Goal: Download file/media

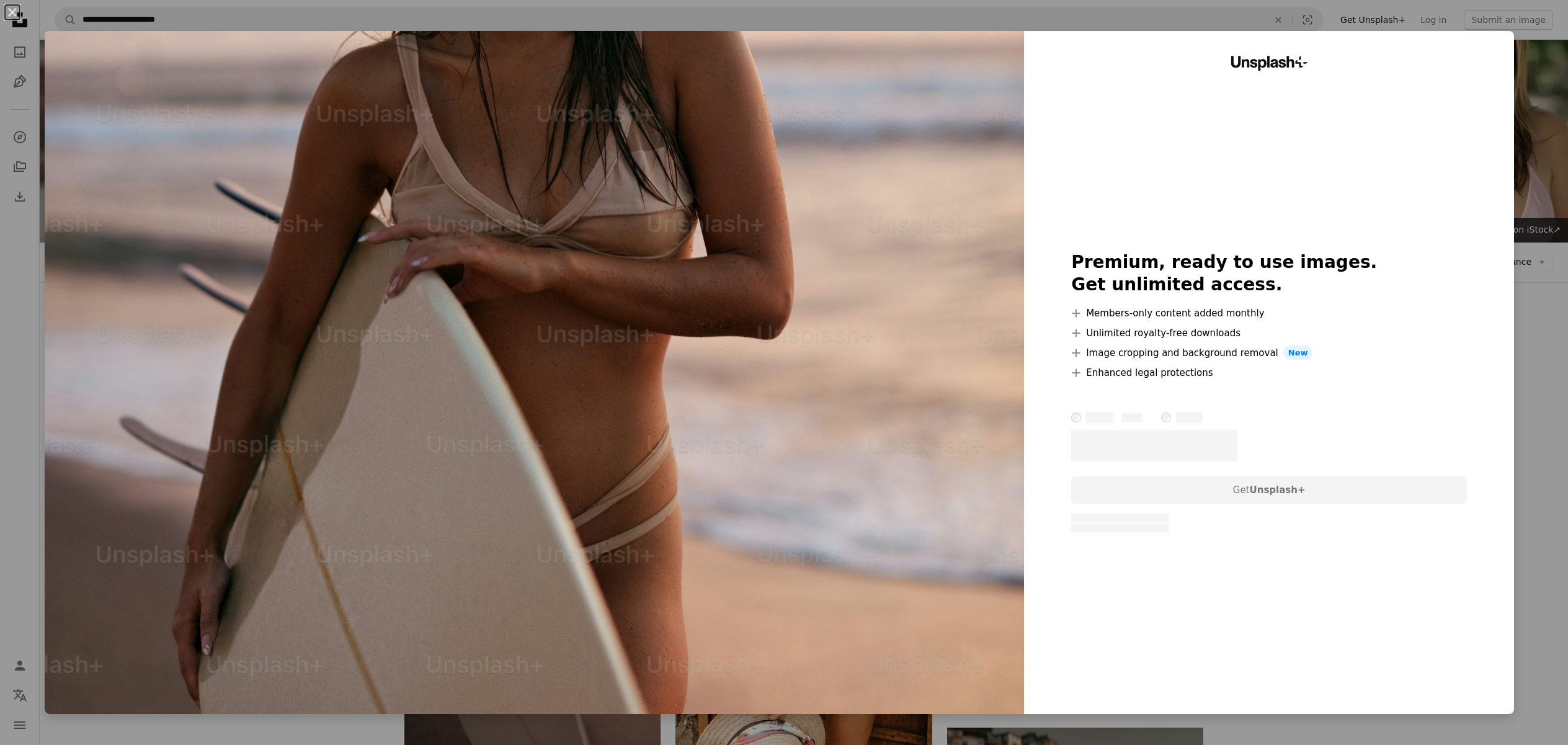
scroll to position [265, 0]
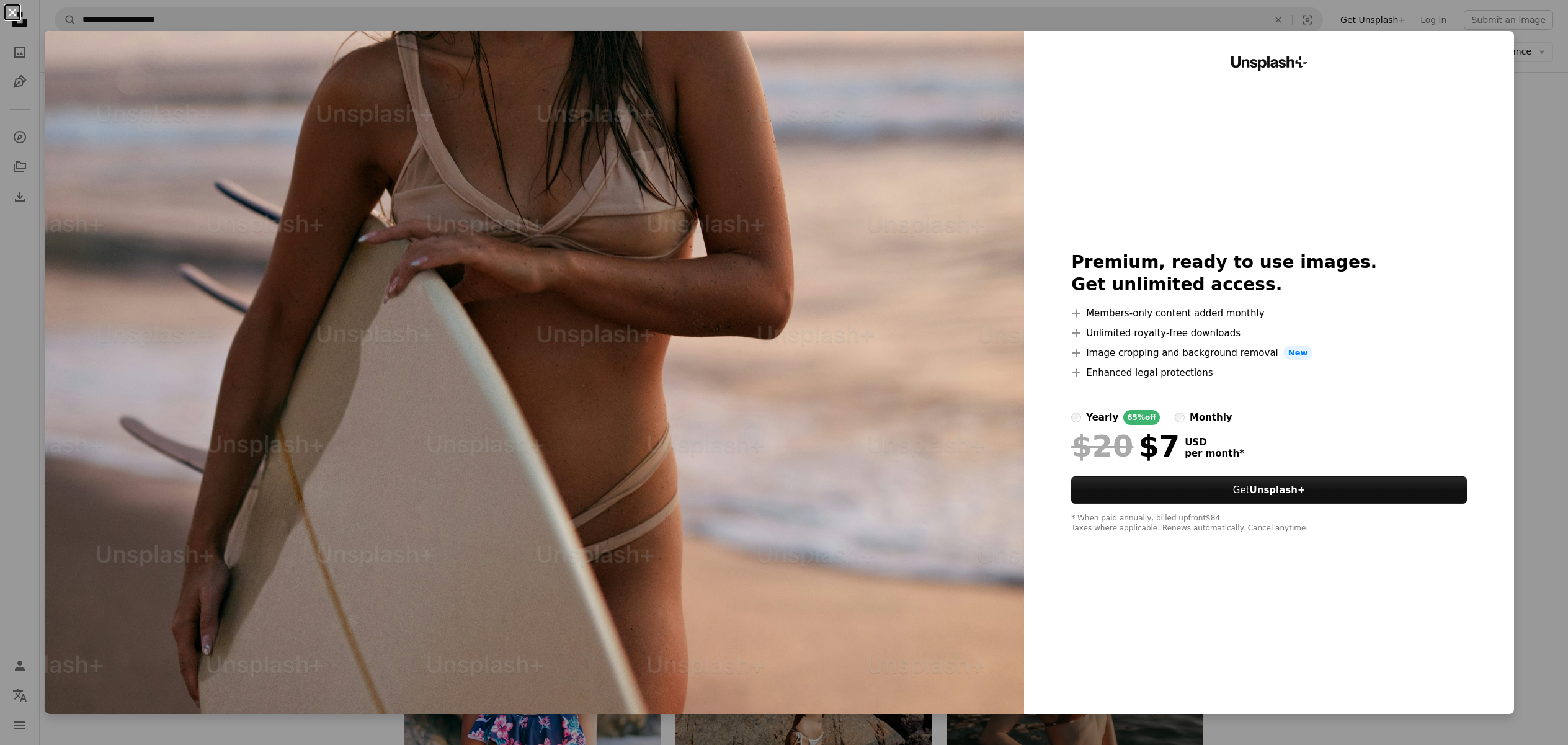
click at [12, 8] on button "An X shape" at bounding box center [12, 12] width 15 height 15
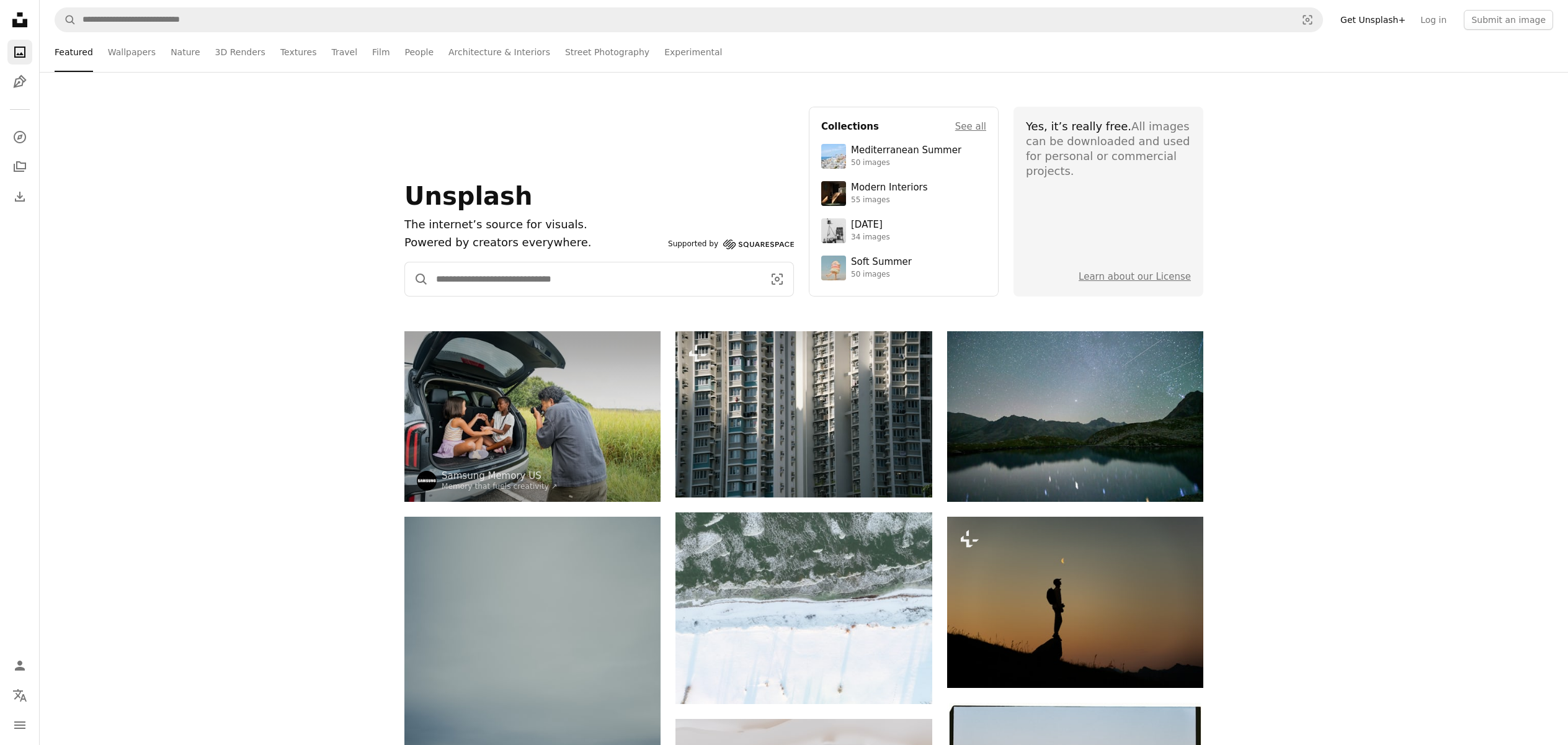
click at [569, 277] on input "Find visuals sitewide" at bounding box center [595, 279] width 333 height 33
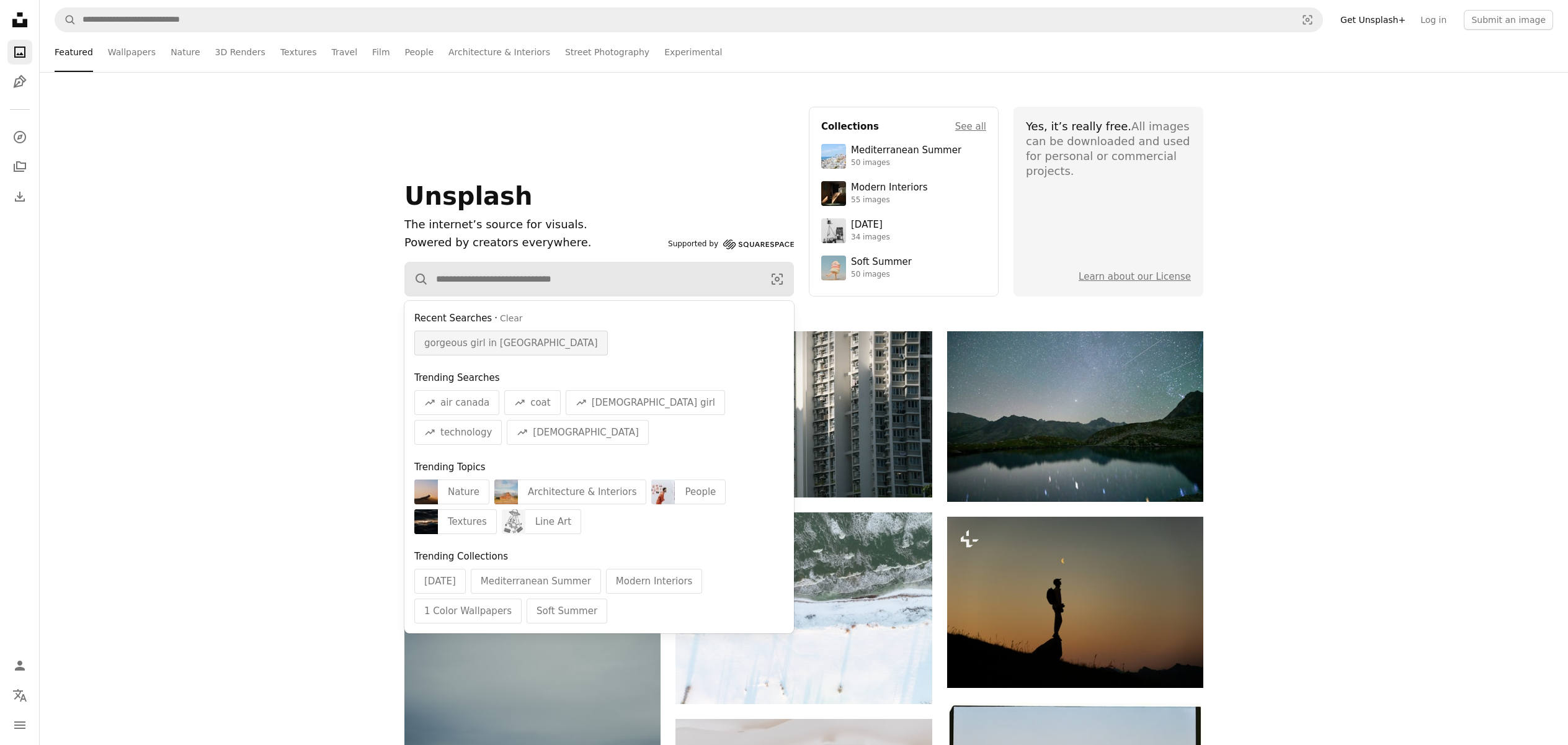
click at [491, 339] on span "gorgeous girl in [GEOGRAPHIC_DATA]" at bounding box center [511, 342] width 173 height 15
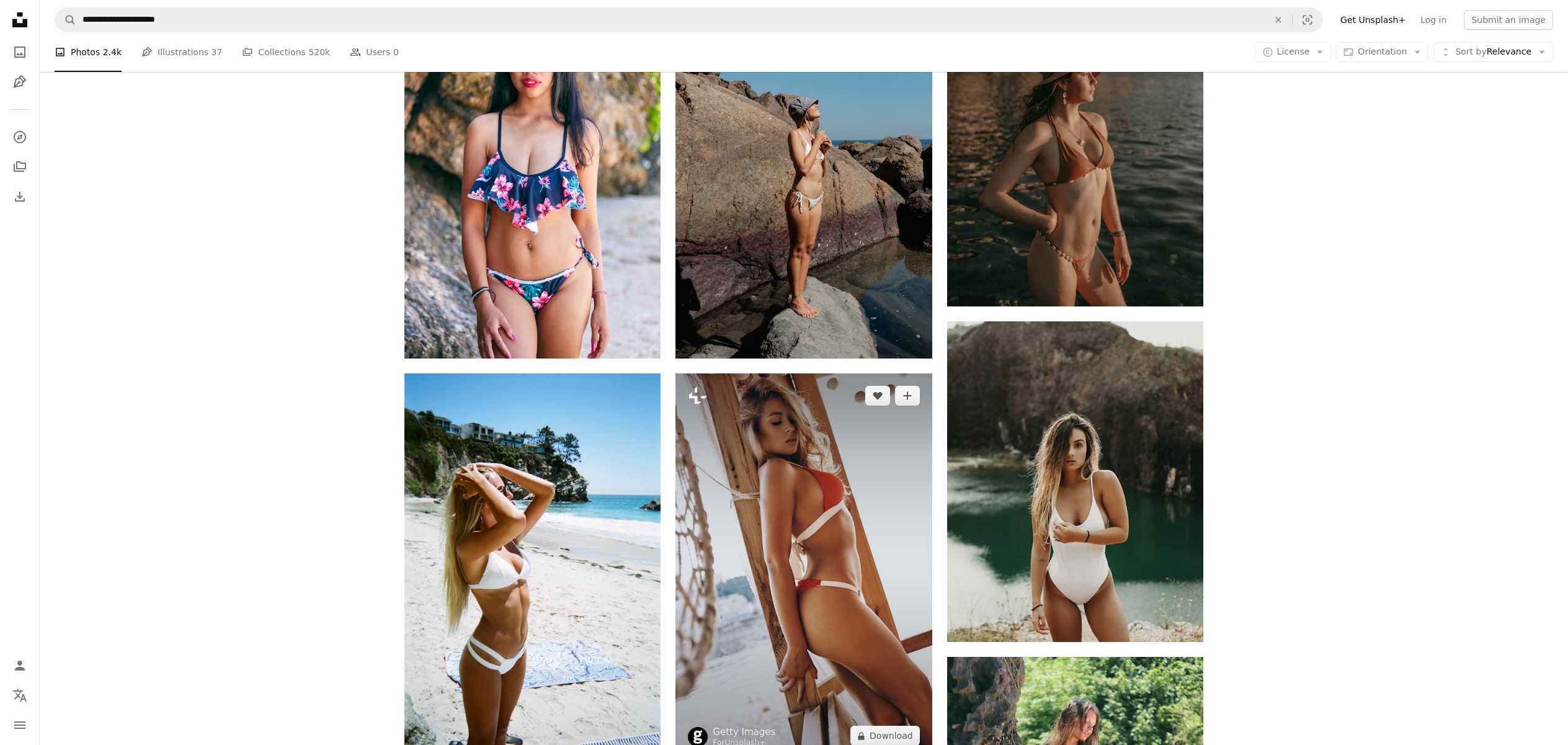
scroll to position [806, 0]
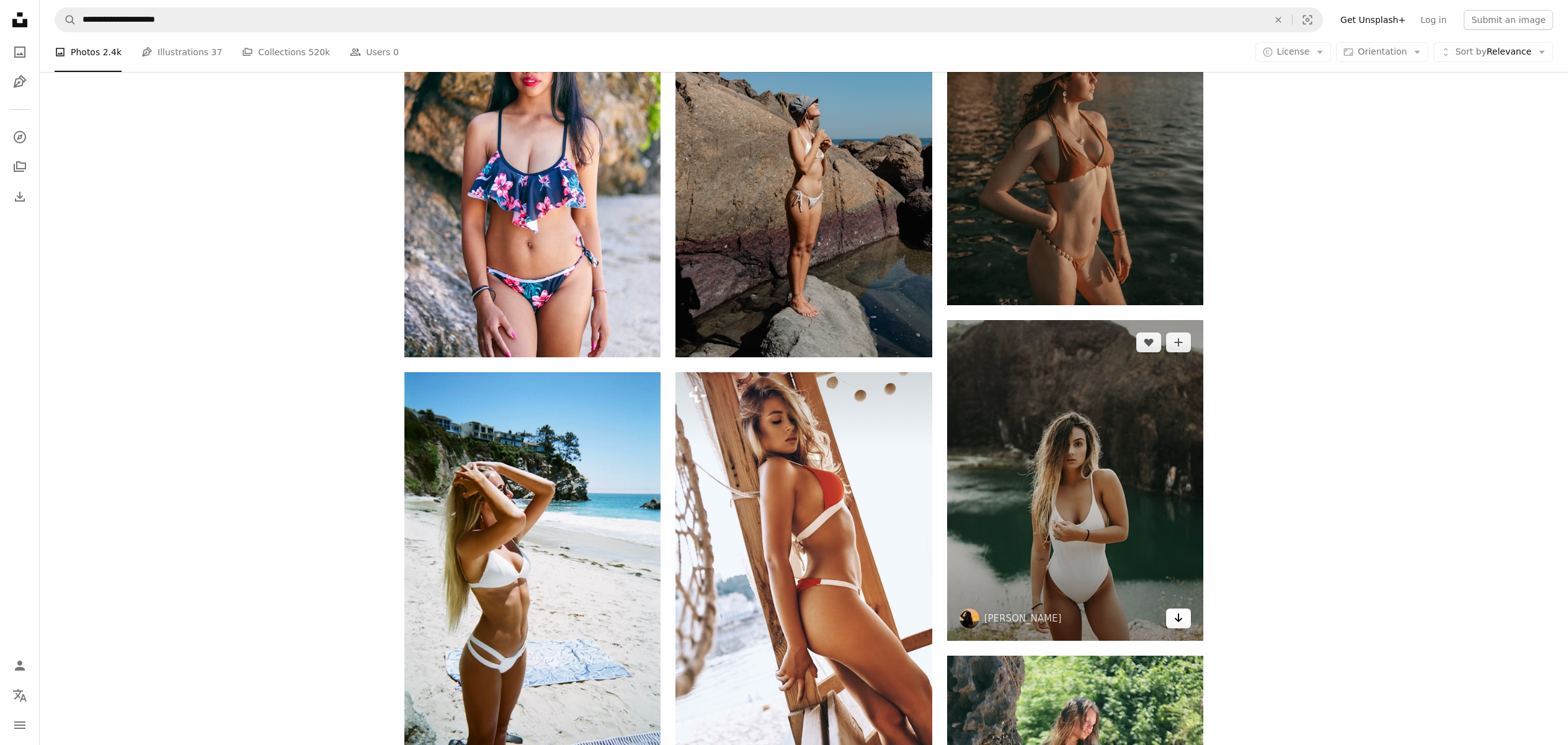
click at [1182, 620] on icon "Arrow pointing down" at bounding box center [1178, 617] width 10 height 15
